Goal: Book appointment/travel/reservation

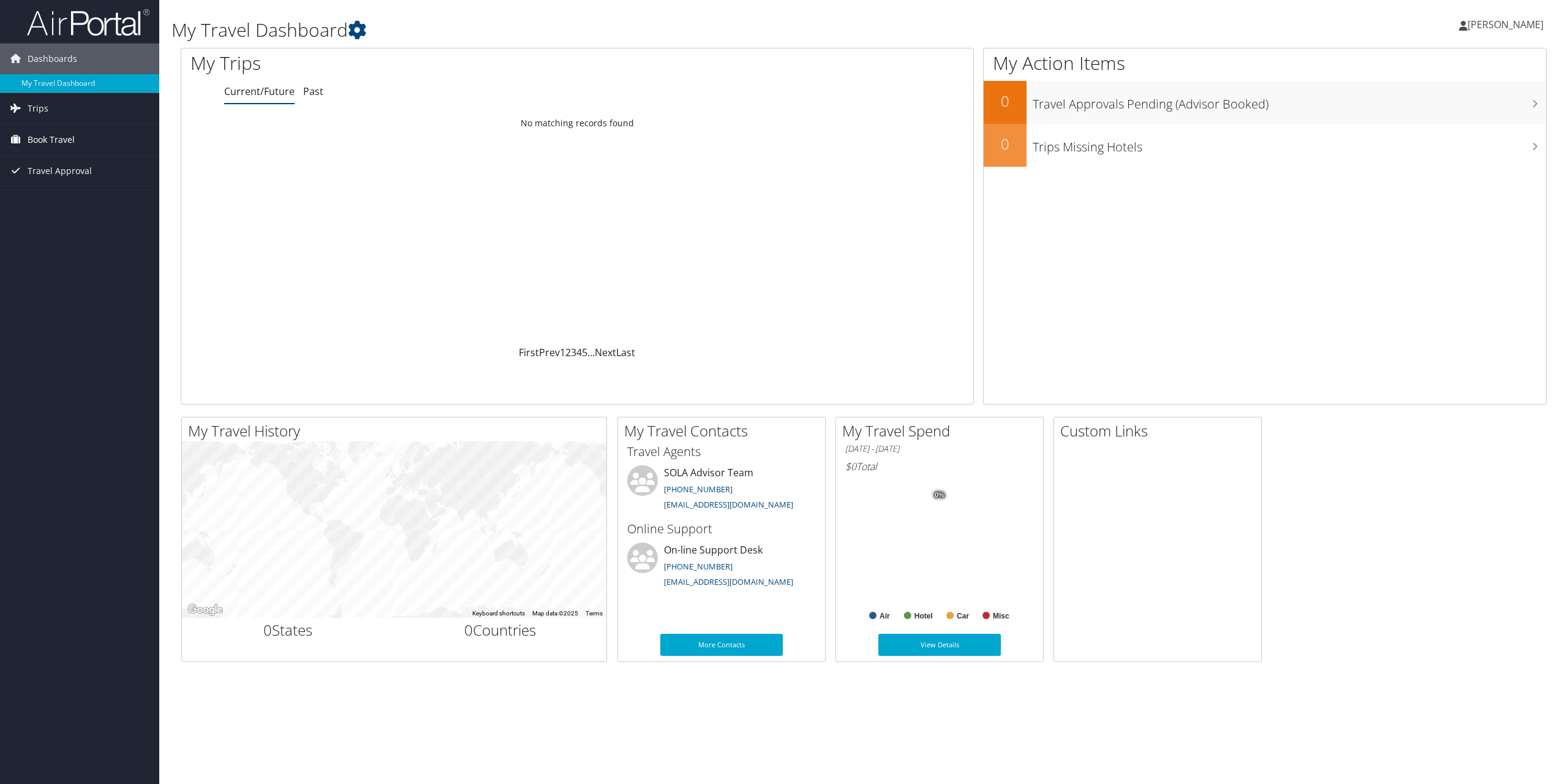
click at [55, 132] on span "Book Travel" at bounding box center [51, 140] width 47 height 31
click at [73, 207] on link "Book/Manage Online Trips" at bounding box center [80, 200] width 160 height 19
